Goal: Transaction & Acquisition: Obtain resource

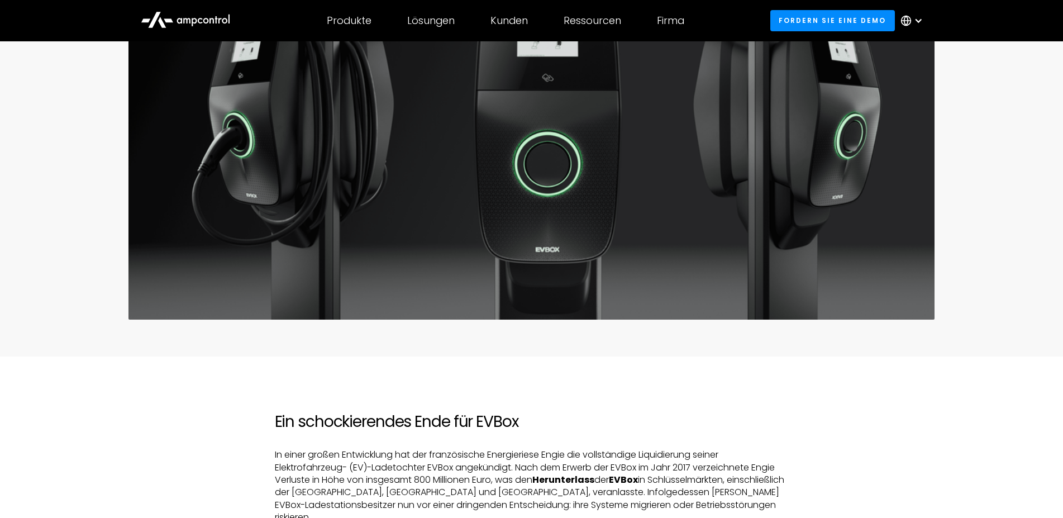
scroll to position [228, 0]
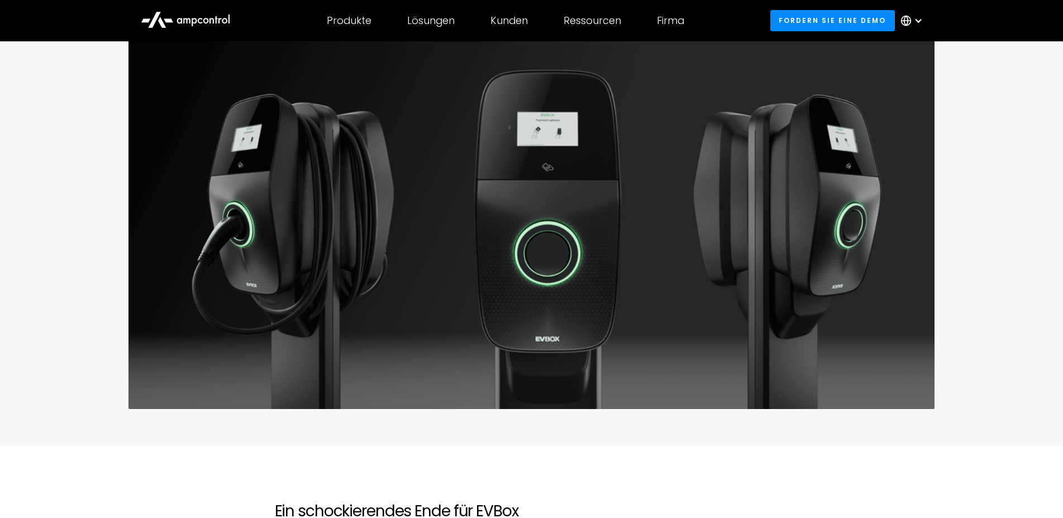
drag, startPoint x: 1039, startPoint y: 75, endPoint x: 1036, endPoint y: 66, distance: 9.9
click at [1037, 72] on div "EV-Markt Engies Liquidierung der EVBox: Warum Sie jetzt zu Ampcontrol überreich…" at bounding box center [531, 162] width 1063 height 509
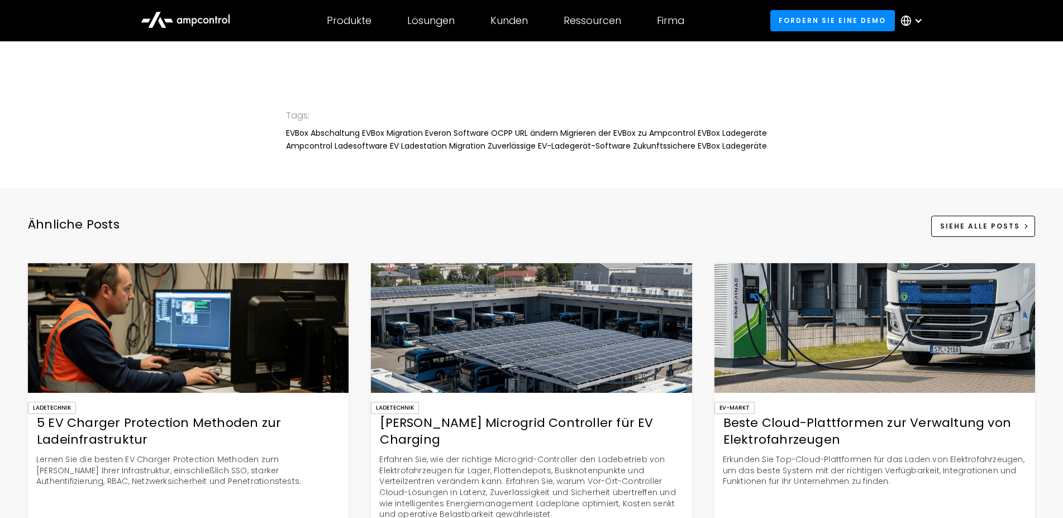
scroll to position [2677, 0]
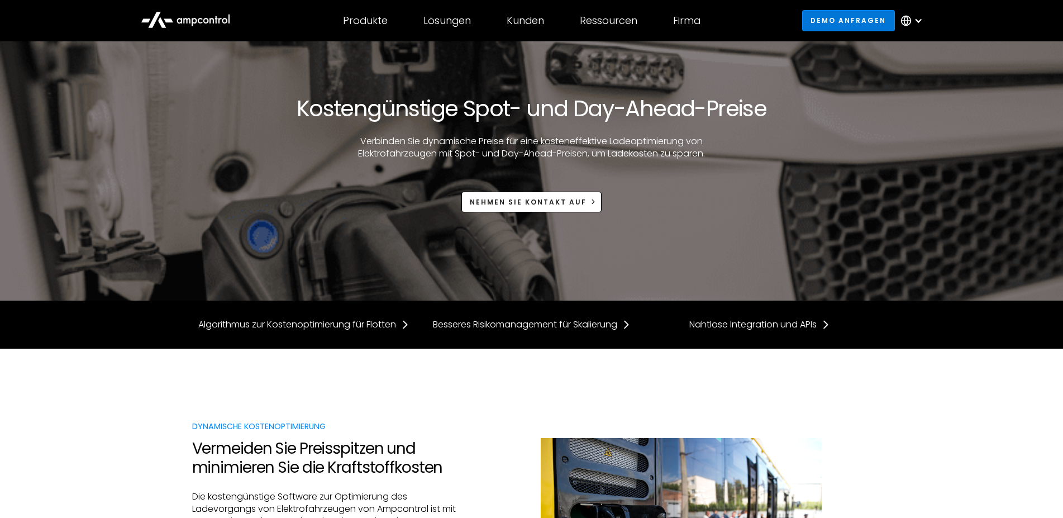
click at [841, 15] on link "Demo anfragen" at bounding box center [848, 20] width 93 height 21
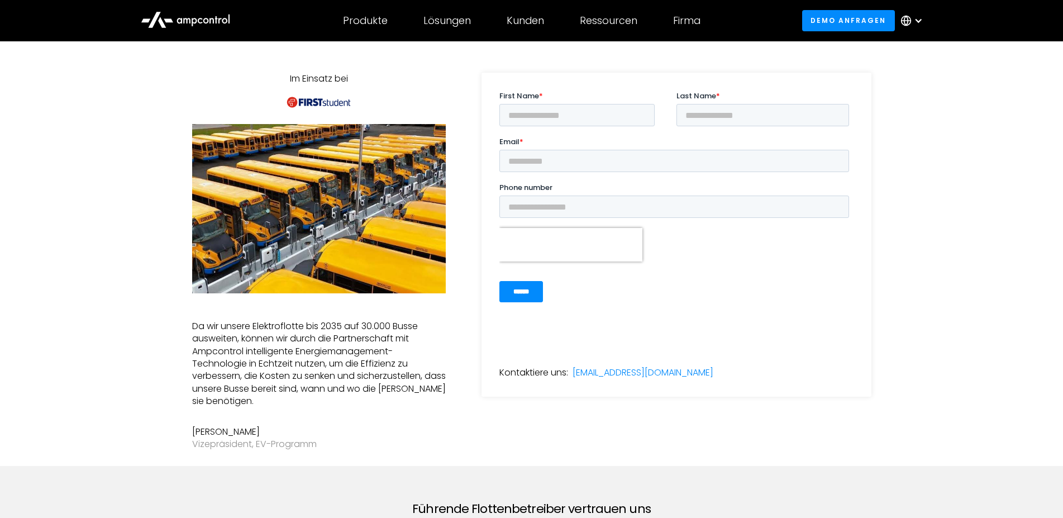
scroll to position [114, 0]
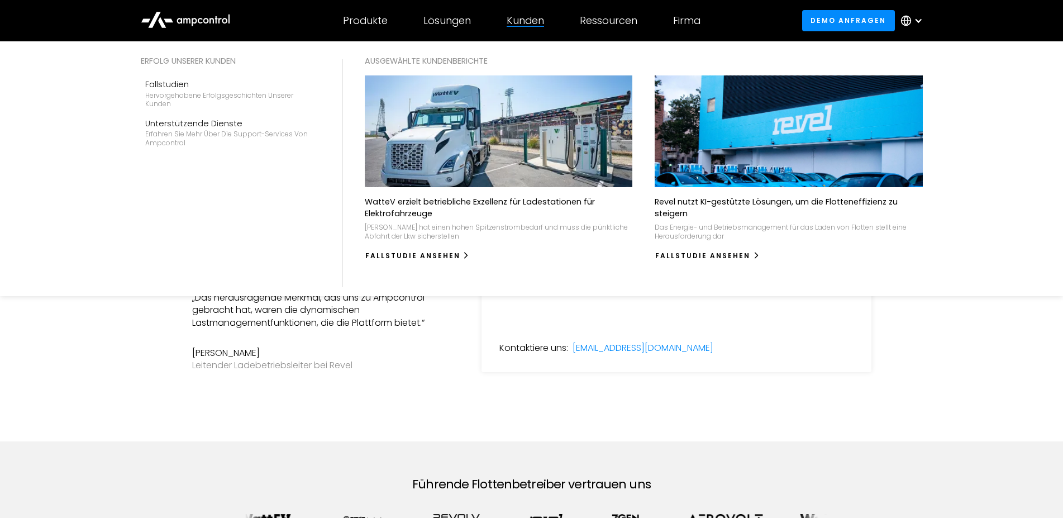
click at [530, 25] on div "Kunden" at bounding box center [524, 21] width 37 height 12
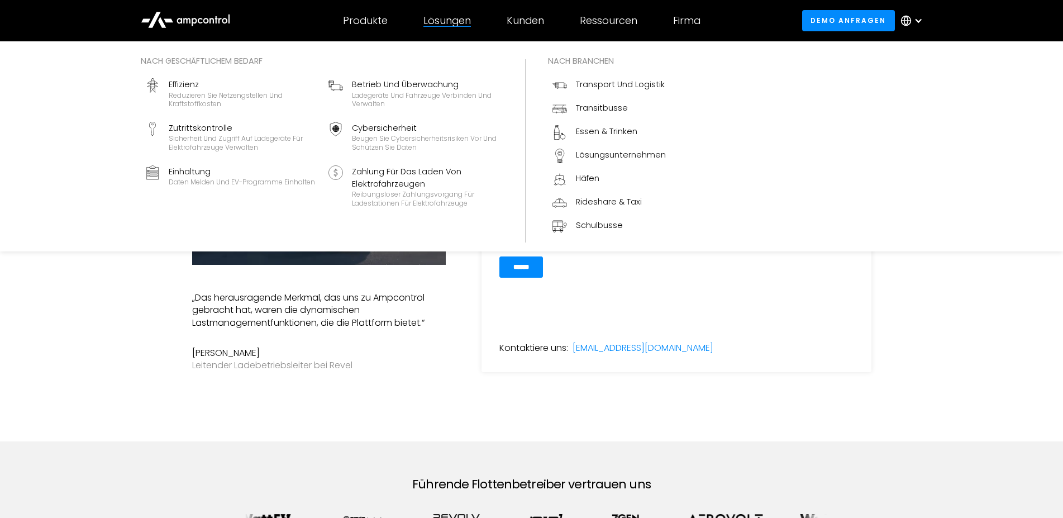
click at [459, 23] on div "Lösungen" at bounding box center [446, 21] width 47 height 12
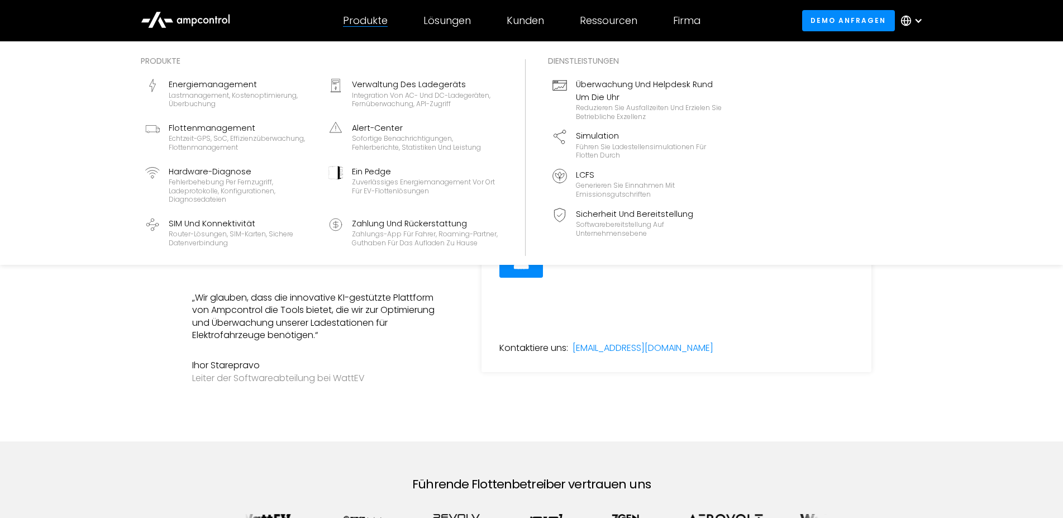
click at [361, 24] on div "Produkte" at bounding box center [365, 21] width 45 height 12
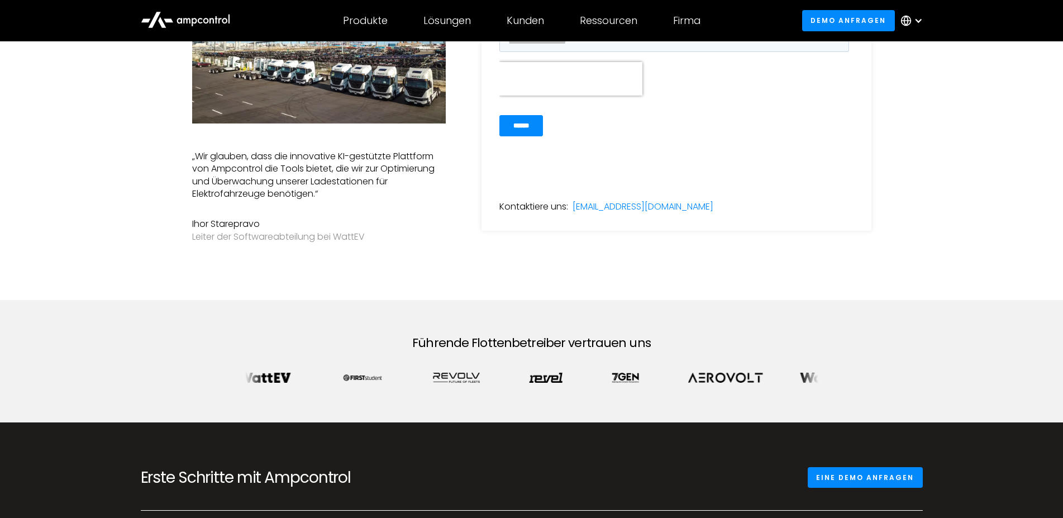
scroll to position [399, 0]
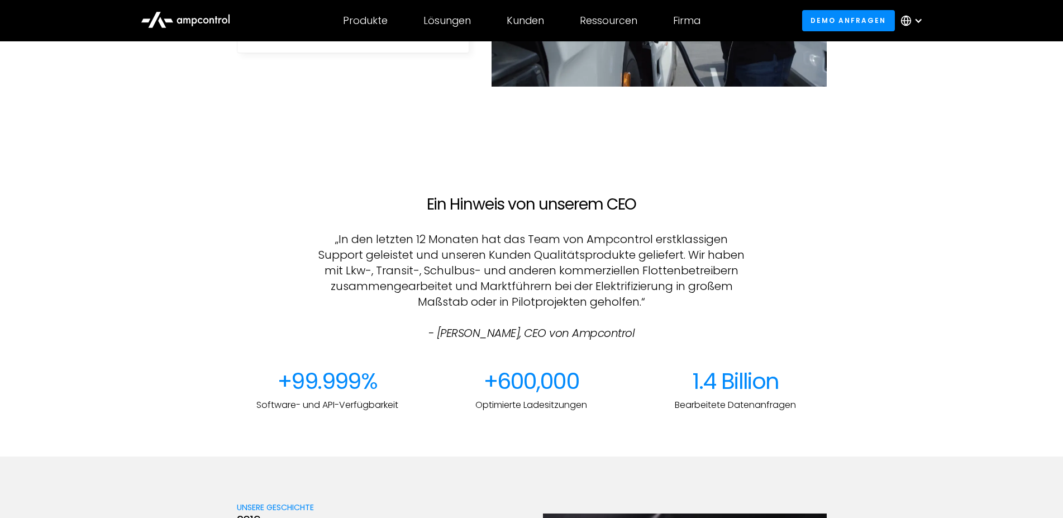
scroll to position [1025, 0]
